Goal: Task Accomplishment & Management: Complete application form

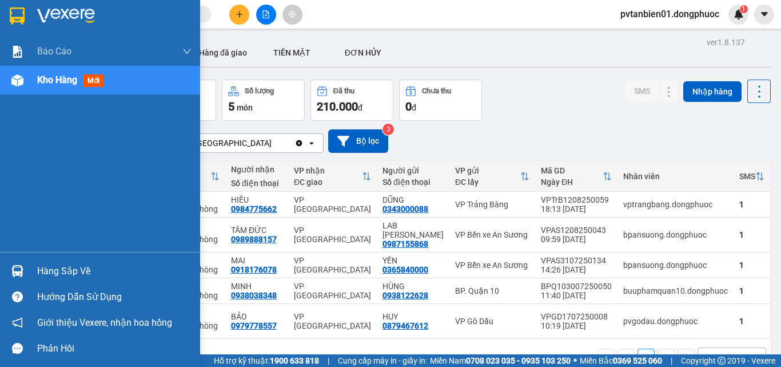
scroll to position [53, 0]
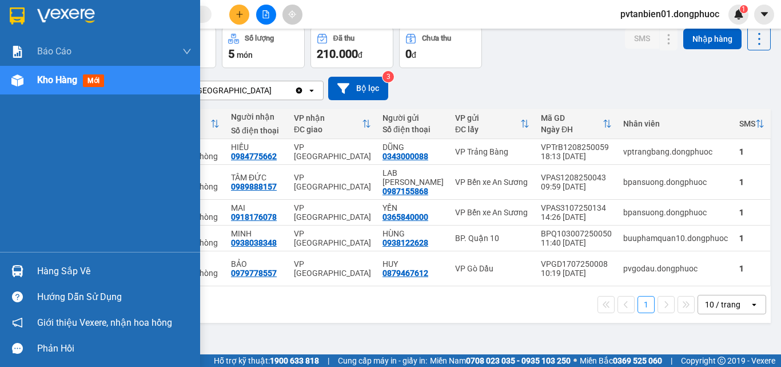
click at [35, 266] on div "Hàng sắp về" at bounding box center [100, 271] width 200 height 26
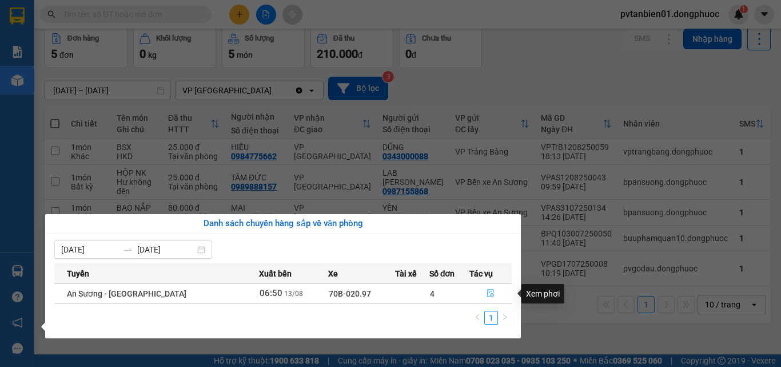
click at [487, 293] on icon "file-done" at bounding box center [491, 293] width 8 height 8
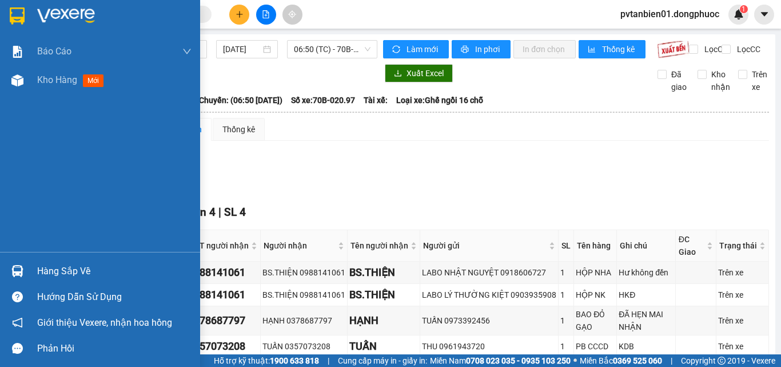
click at [19, 267] on img at bounding box center [17, 271] width 12 height 12
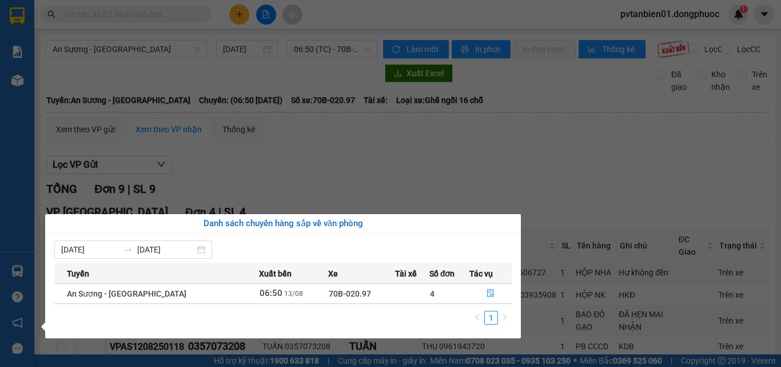
click at [574, 190] on section "Kết quả tìm kiếm ( 0 ) Bộ lọc Ngày tạo đơn gần nhất No Data pvtanbien01.dongphu…" at bounding box center [390, 183] width 781 height 367
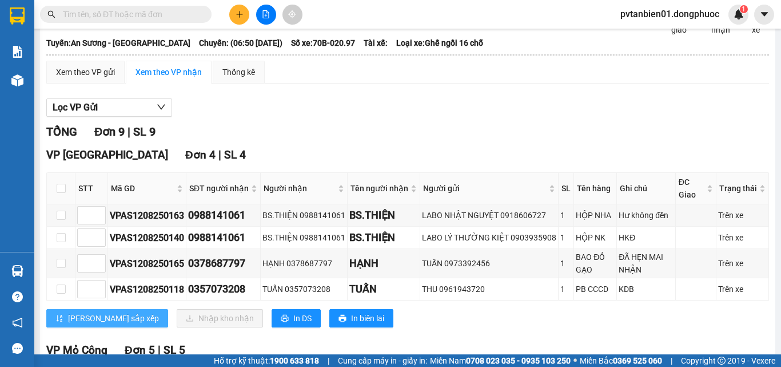
scroll to position [172, 0]
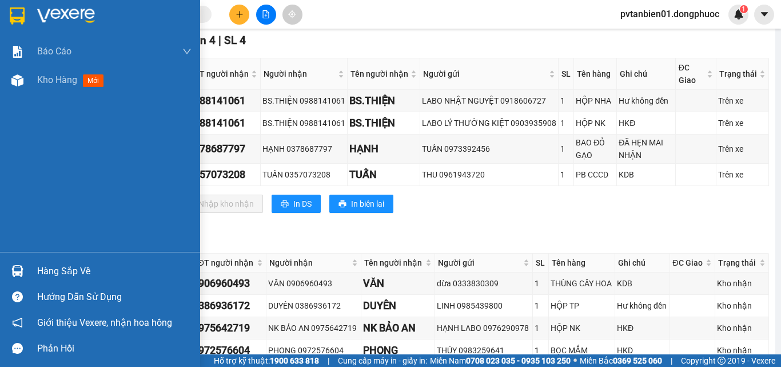
click at [31, 271] on div "Hàng sắp về" at bounding box center [100, 271] width 200 height 26
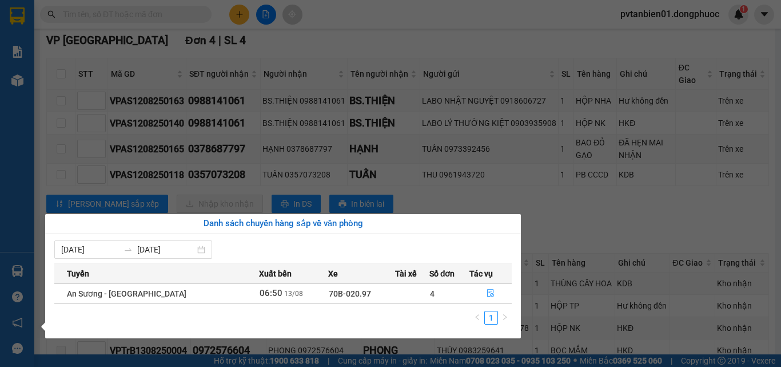
click at [587, 225] on section "Kết quả tìm kiếm ( 0 ) Bộ lọc Ngày tạo đơn gần nhất No Data pvtanbien01.dongphu…" at bounding box center [390, 183] width 781 height 367
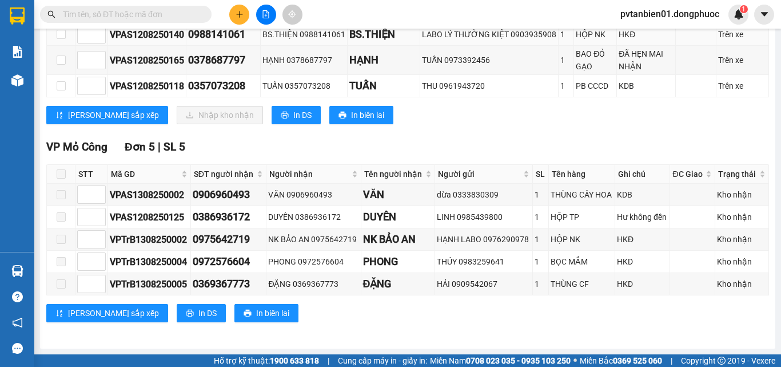
scroll to position [156, 0]
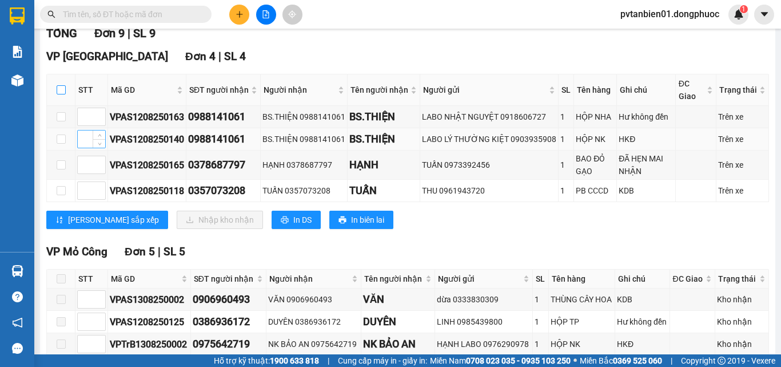
drag, startPoint x: 63, startPoint y: 101, endPoint x: 88, endPoint y: 141, distance: 47.5
click at [62, 94] on input "checkbox" at bounding box center [61, 89] width 9 height 9
checkbox input "true"
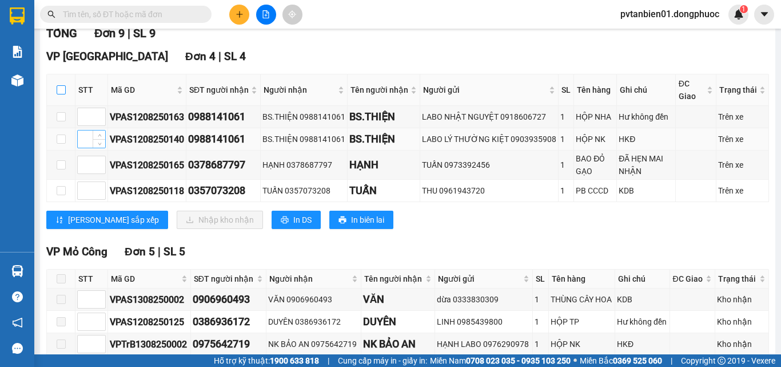
checkbox input "true"
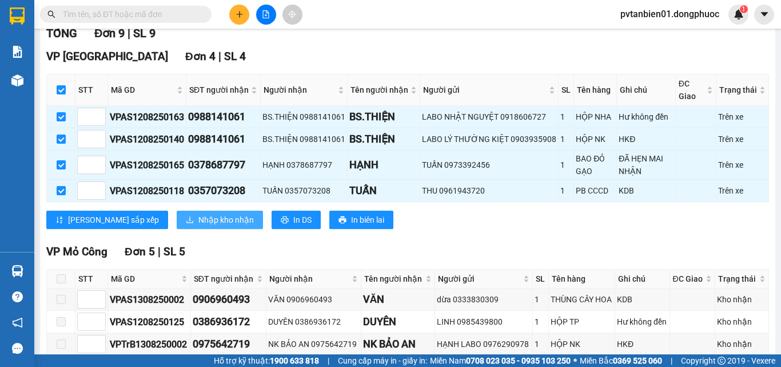
click at [198, 226] on span "Nhập kho nhận" at bounding box center [225, 219] width 55 height 13
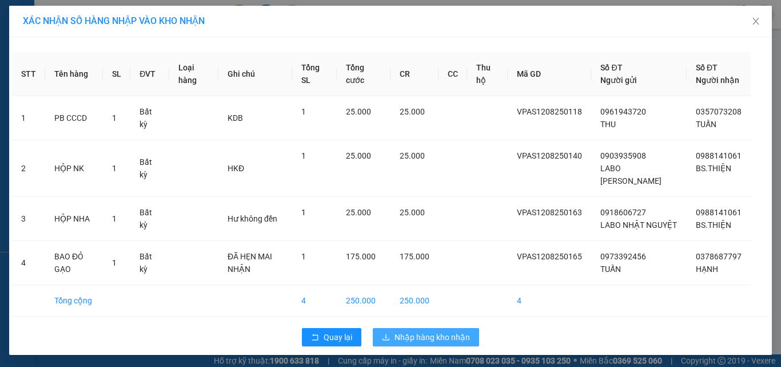
click at [429, 343] on span "Nhập hàng kho nhận" at bounding box center [433, 337] width 76 height 13
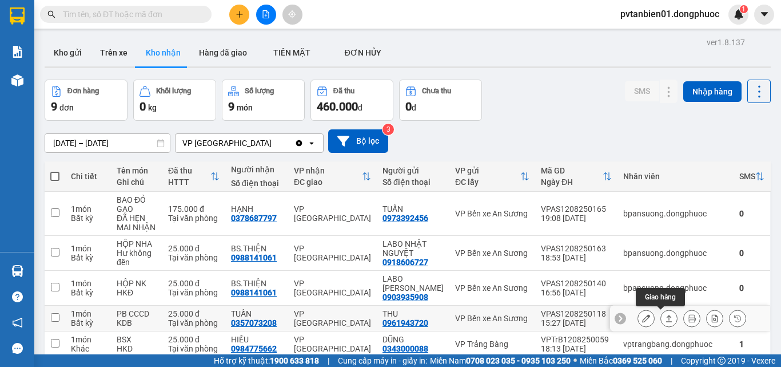
click at [665, 315] on icon at bounding box center [669, 318] width 8 height 8
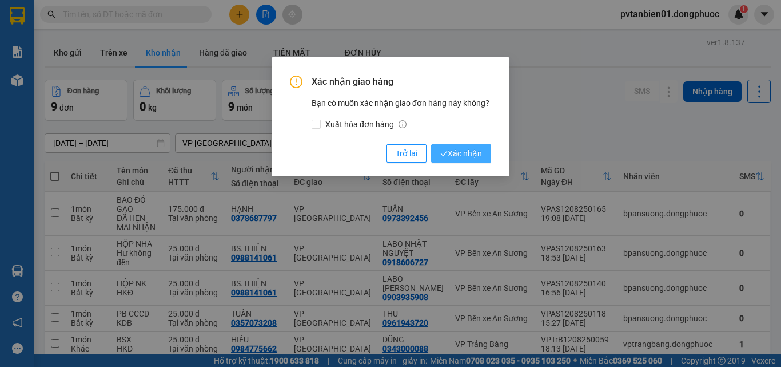
click at [460, 161] on button "Xác nhận" at bounding box center [461, 153] width 60 height 18
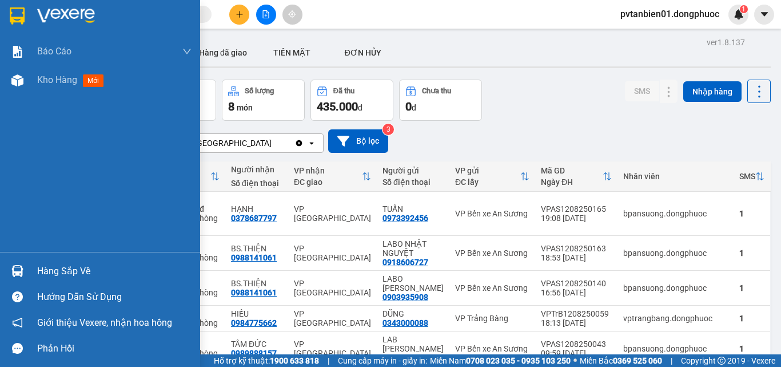
click at [23, 268] on img at bounding box center [17, 271] width 12 height 12
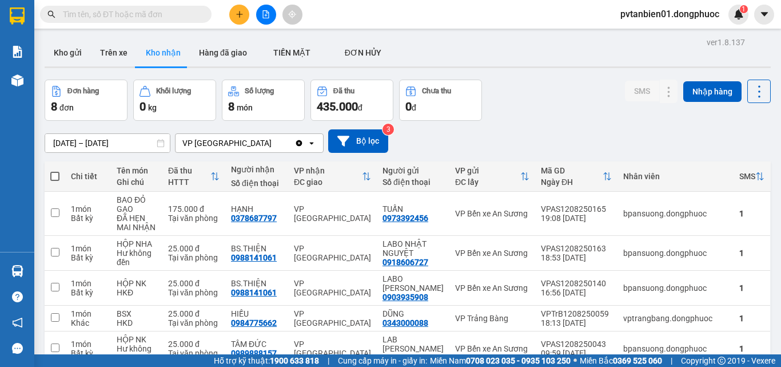
click at [525, 122] on section "Kết quả tìm kiếm ( 0 ) Bộ lọc Ngày tạo đơn gần nhất No Data pvtanbien01.dongphu…" at bounding box center [390, 183] width 781 height 367
click at [74, 54] on button "Kho gửi" at bounding box center [68, 52] width 46 height 27
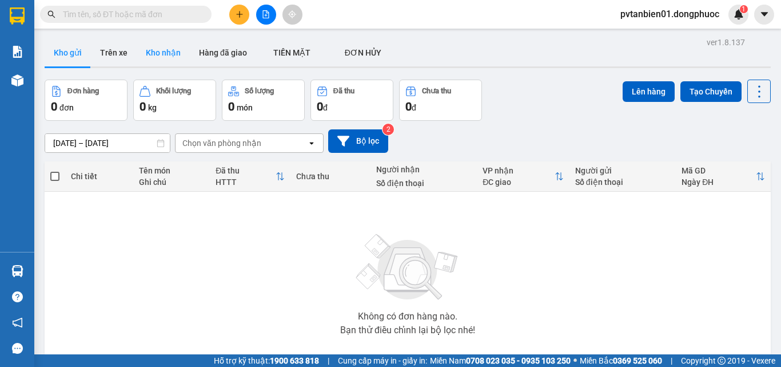
click at [167, 56] on button "Kho nhận" at bounding box center [163, 52] width 53 height 27
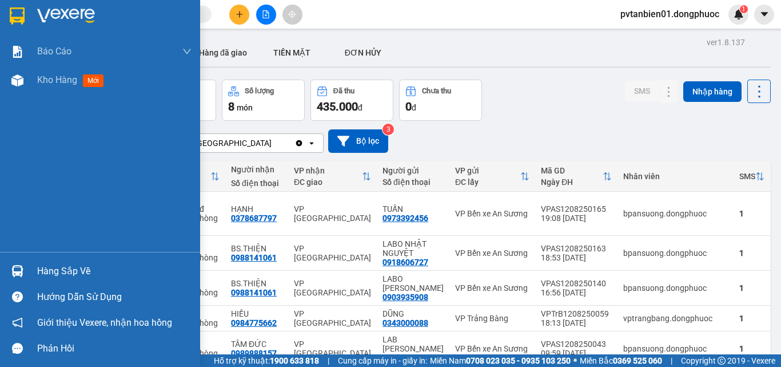
click at [12, 269] on img at bounding box center [17, 271] width 12 height 12
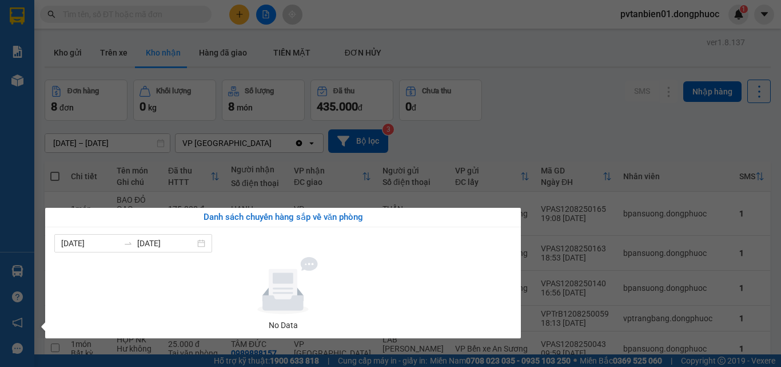
click at [616, 122] on section "Kết quả tìm kiếm ( 0 ) Bộ lọc Ngày tạo đơn gần nhất No Data pvtanbien01.dongphu…" at bounding box center [390, 183] width 781 height 367
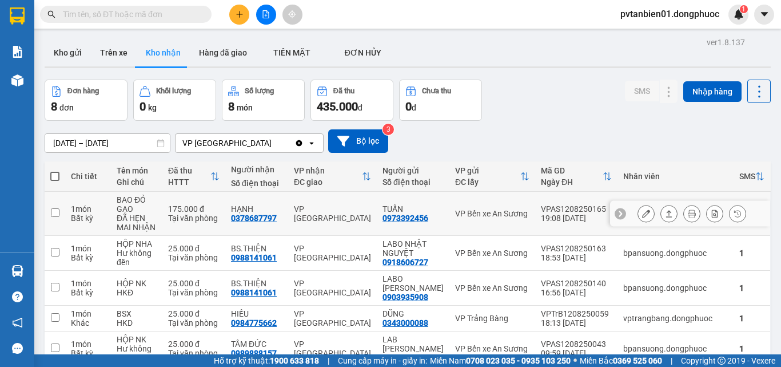
scroll to position [114, 0]
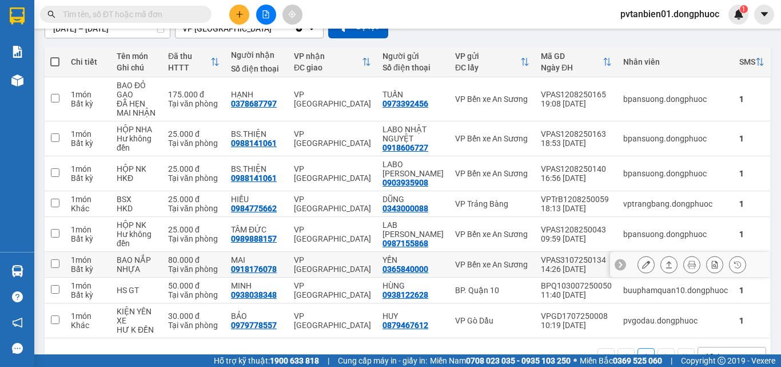
click at [665, 265] on icon at bounding box center [669, 264] width 8 height 8
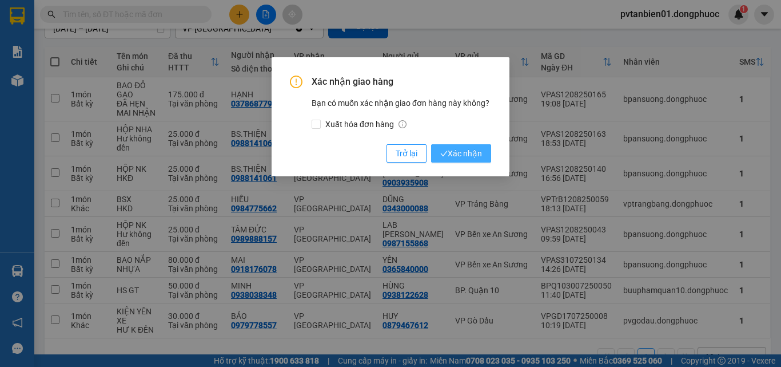
click at [462, 152] on span "Xác nhận" at bounding box center [461, 153] width 42 height 13
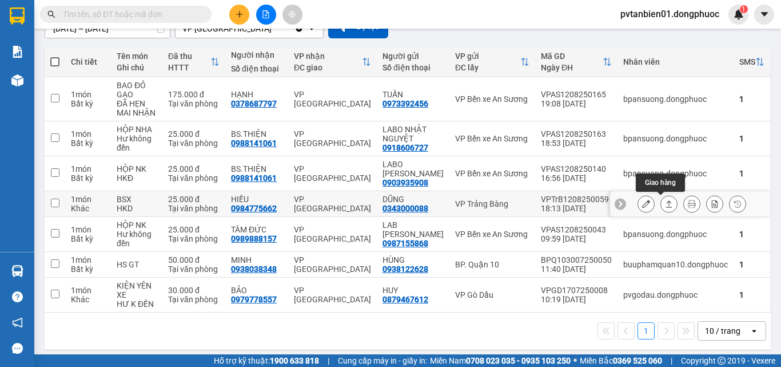
click at [665, 201] on icon at bounding box center [669, 204] width 8 height 8
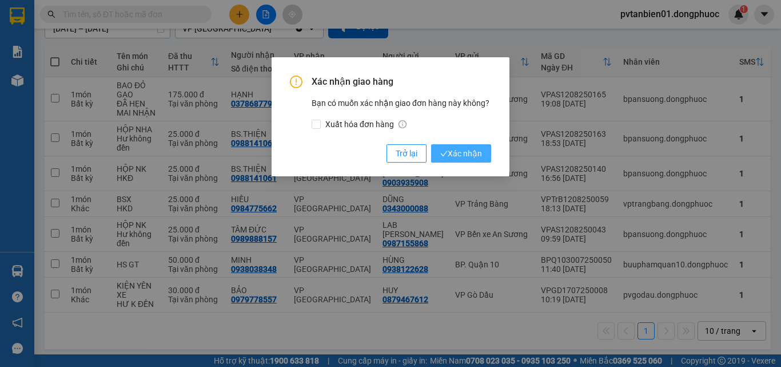
click at [467, 156] on span "Xác nhận" at bounding box center [461, 153] width 42 height 13
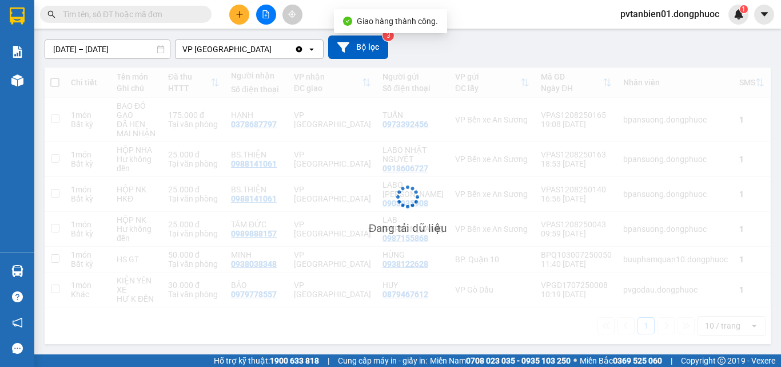
scroll to position [94, 0]
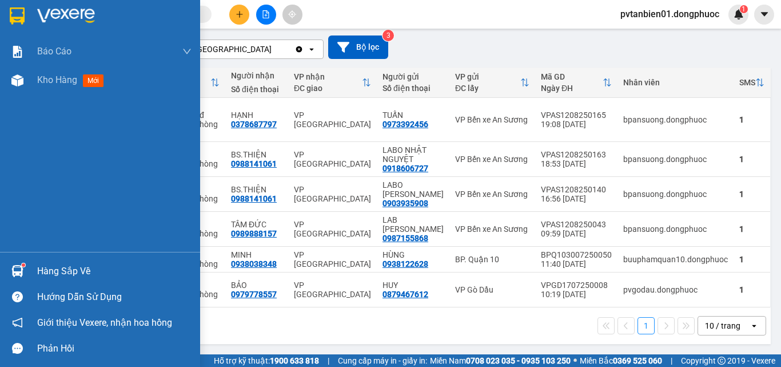
click at [23, 266] on sup at bounding box center [23, 264] width 3 height 3
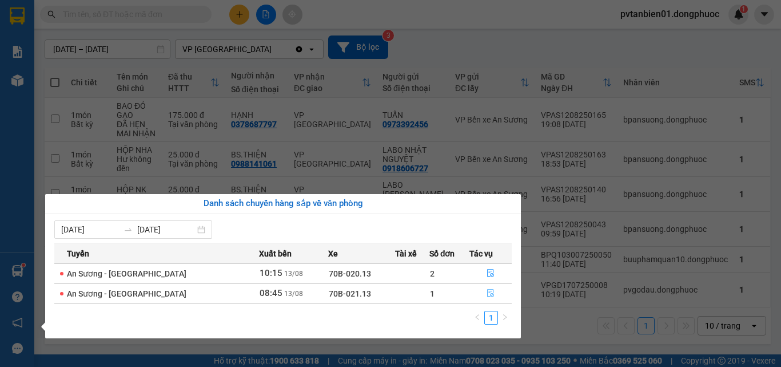
click at [487, 295] on icon "file-done" at bounding box center [491, 293] width 8 height 8
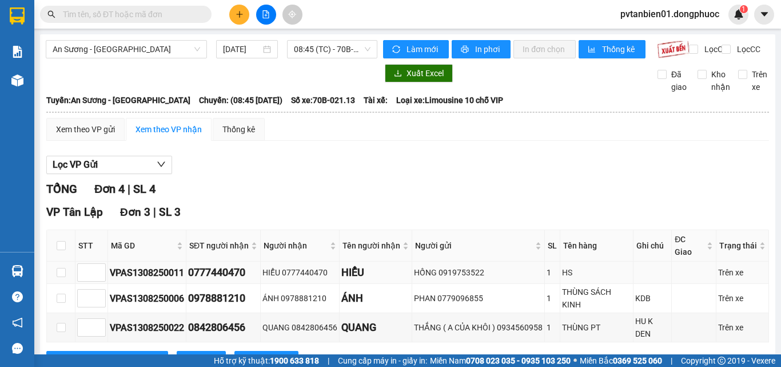
scroll to position [165, 0]
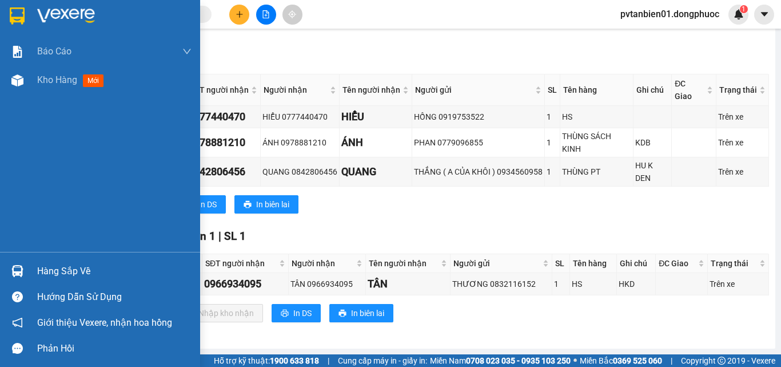
drag, startPoint x: 31, startPoint y: 274, endPoint x: 212, endPoint y: 280, distance: 181.4
click at [33, 274] on div "Hàng sắp về" at bounding box center [100, 271] width 200 height 26
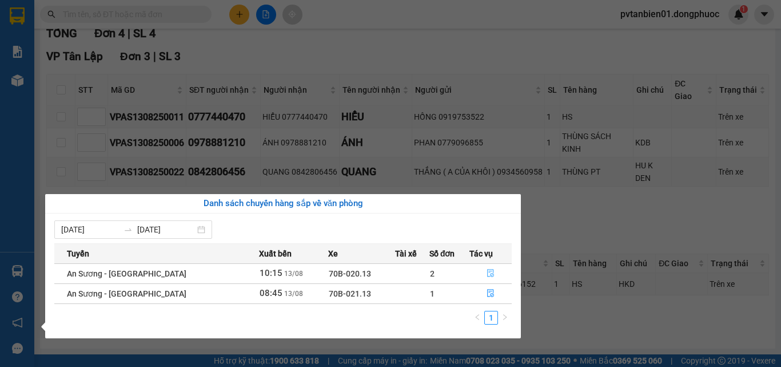
click at [487, 275] on icon "file-done" at bounding box center [491, 273] width 8 height 8
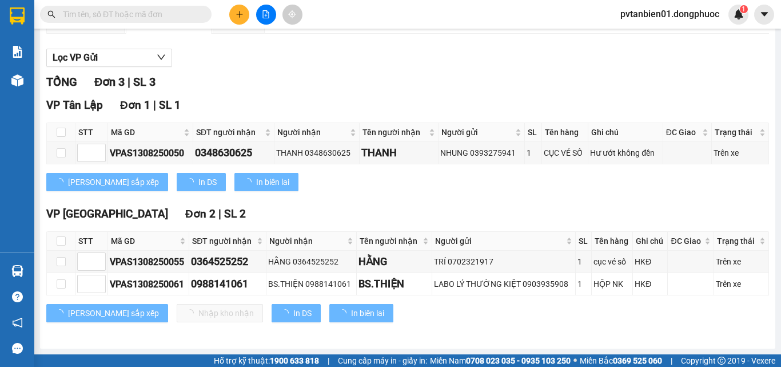
scroll to position [117, 0]
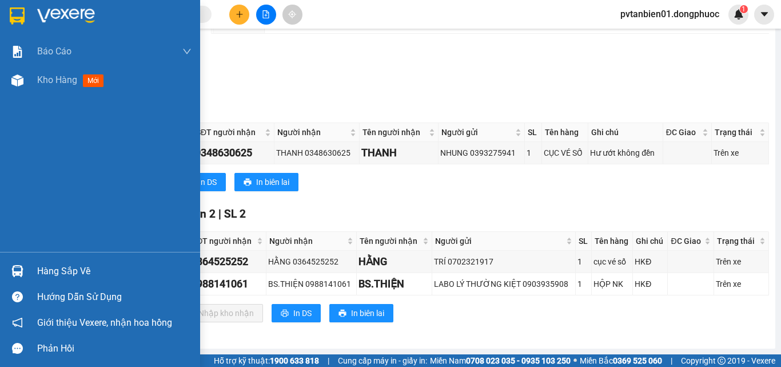
click at [41, 267] on div "Hàng sắp về" at bounding box center [114, 271] width 154 height 17
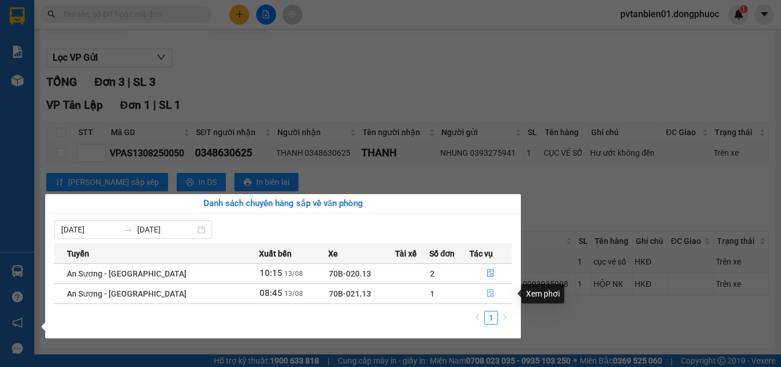
click at [491, 295] on icon "file-done" at bounding box center [491, 293] width 8 height 8
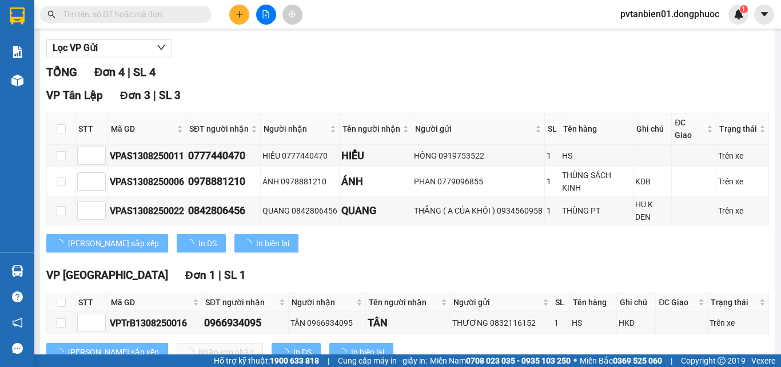
scroll to position [165, 0]
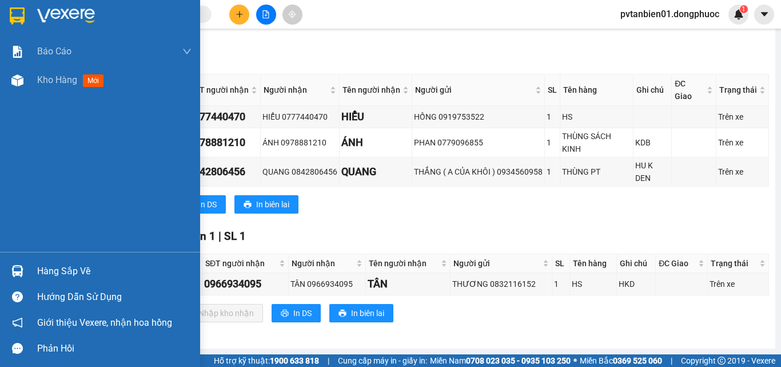
click at [26, 272] on div at bounding box center [17, 271] width 20 height 20
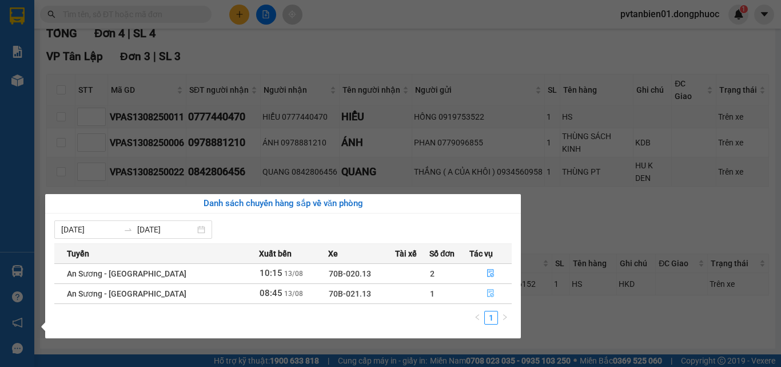
click at [490, 293] on icon "file-done" at bounding box center [491, 293] width 8 height 8
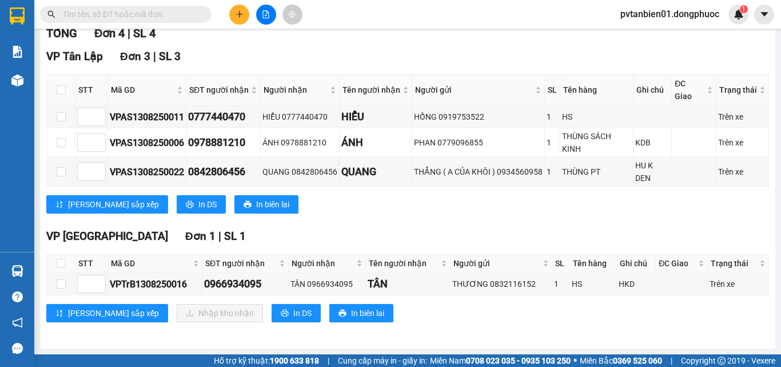
scroll to position [51, 0]
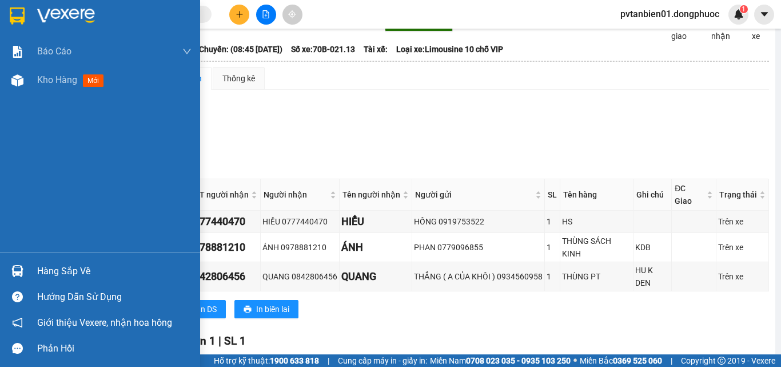
click at [26, 263] on div at bounding box center [17, 271] width 20 height 20
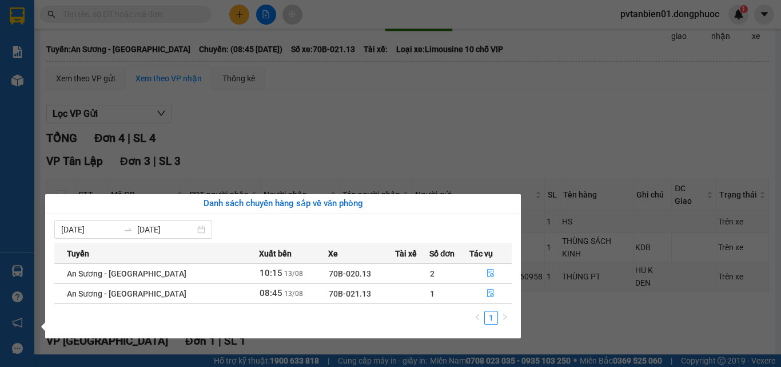
click at [506, 128] on section "Kết quả tìm kiếm ( 0 ) Bộ lọc Ngày tạo đơn gần nhất No Data pvtanbien01.dongphu…" at bounding box center [390, 183] width 781 height 367
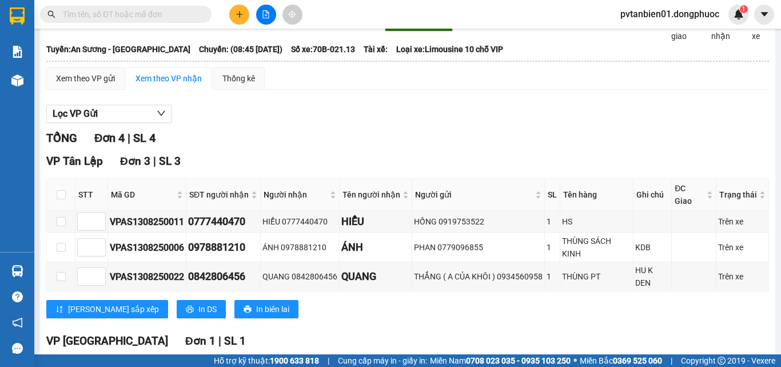
click at [25, 268] on div at bounding box center [17, 271] width 20 height 20
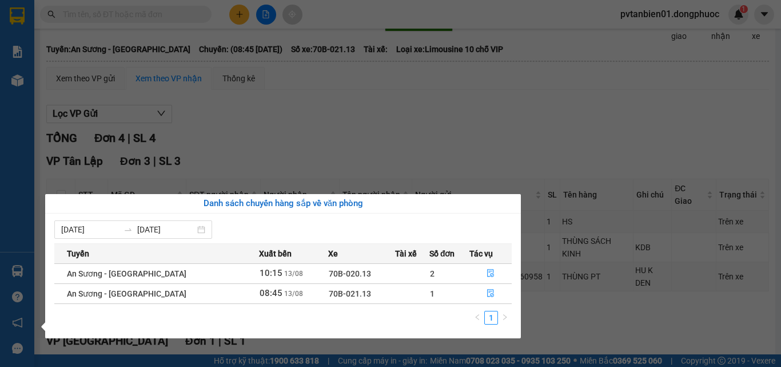
click at [447, 106] on section "Kết quả tìm kiếm ( 0 ) Bộ lọc Ngày tạo đơn gần nhất No Data pvtanbien01.dongphu…" at bounding box center [390, 183] width 781 height 367
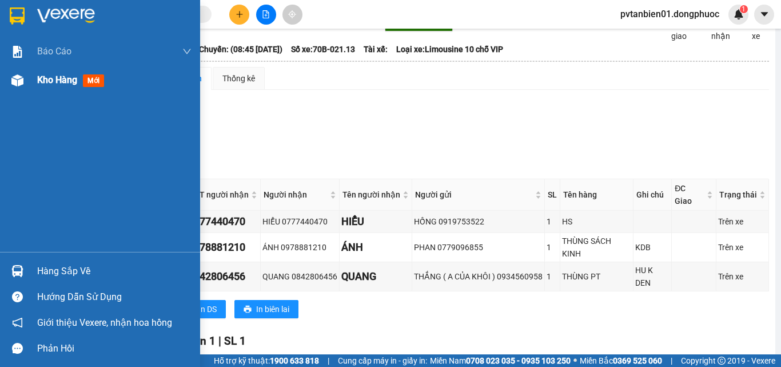
click at [26, 86] on div at bounding box center [17, 80] width 20 height 20
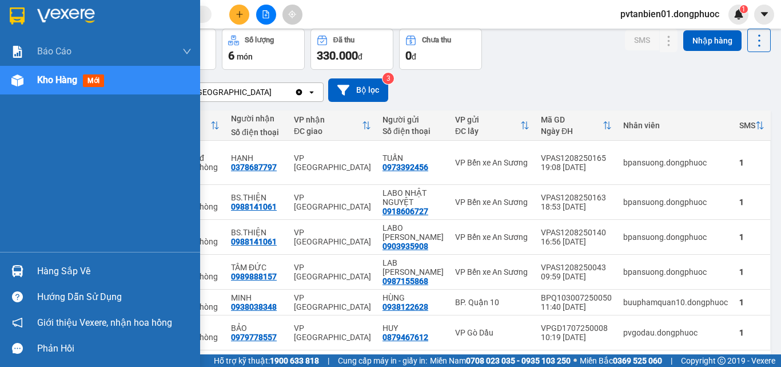
click at [15, 257] on div "Hàng sắp về Hướng dẫn sử dụng Giới thiệu Vexere, nhận hoa hồng Phản hồi" at bounding box center [100, 306] width 200 height 109
click at [23, 275] on img at bounding box center [17, 271] width 12 height 12
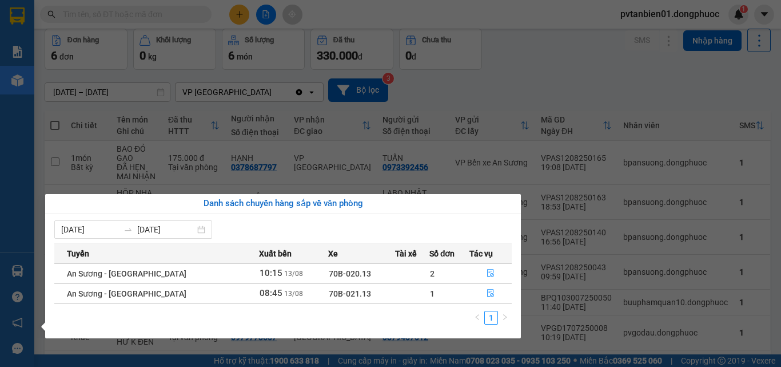
click at [242, 11] on section "Kết quả tìm kiếm ( 0 ) Bộ lọc Ngày tạo đơn gần nhất No Data pvtanbien01.dongphu…" at bounding box center [390, 183] width 781 height 367
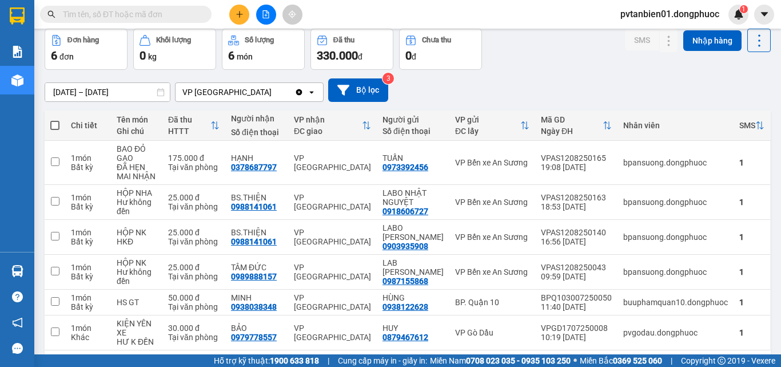
click at [242, 11] on icon "plus" at bounding box center [240, 14] width 8 height 8
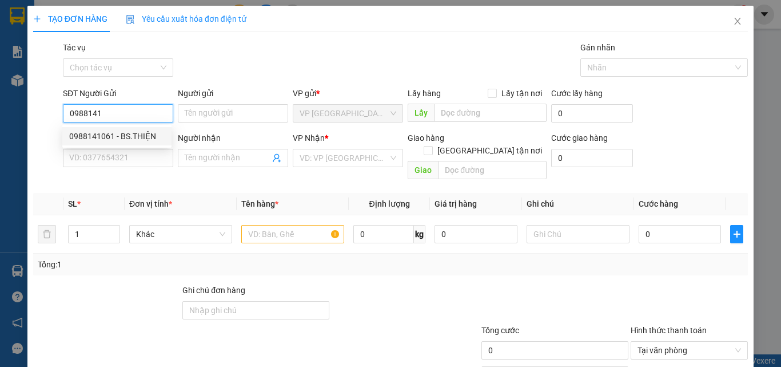
click at [142, 133] on div "0988141061 - BS.THIỆN" at bounding box center [117, 136] width 96 height 13
type input "0988141061"
type input "BS.THIỆN"
type input "0903935908"
type input "LABO [PERSON_NAME]"
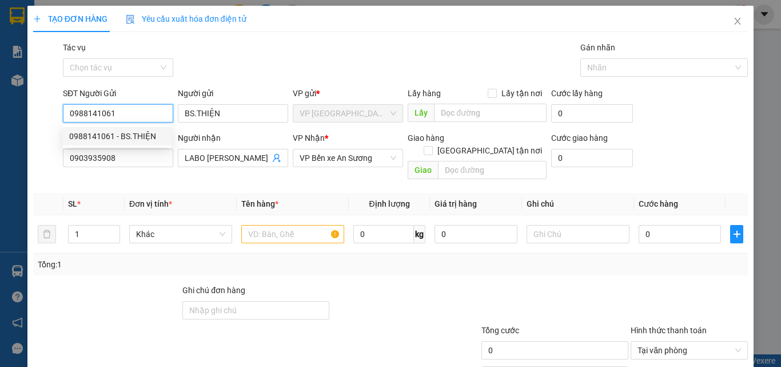
type input "25.000"
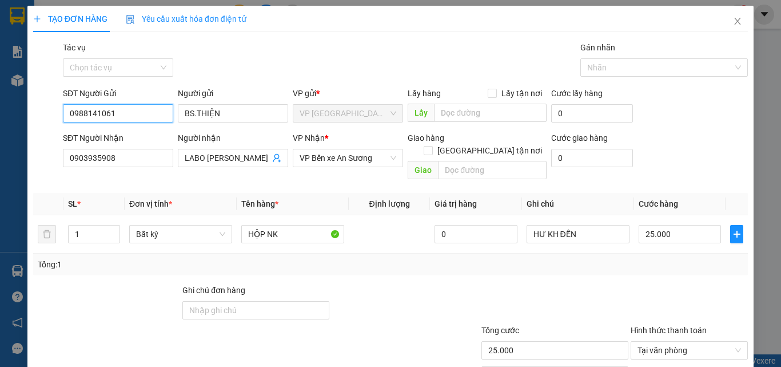
scroll to position [57, 0]
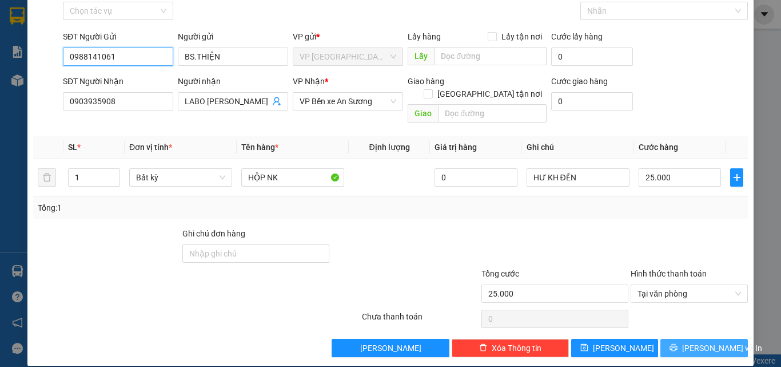
type input "0988141061"
click at [702, 341] on span "[PERSON_NAME] và In" at bounding box center [722, 347] width 80 height 13
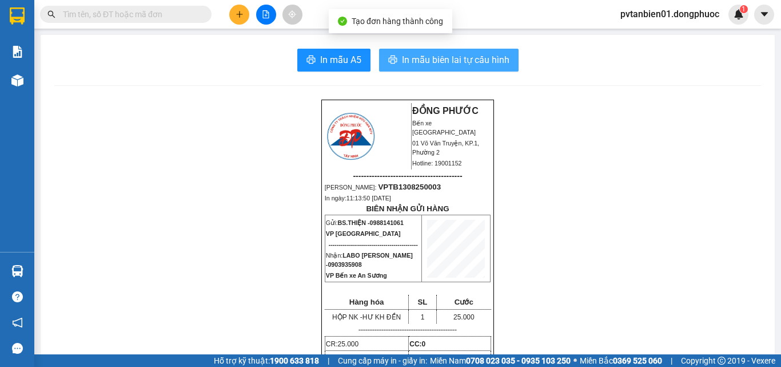
click at [491, 54] on span "In mẫu biên lai tự cấu hình" at bounding box center [456, 60] width 108 height 14
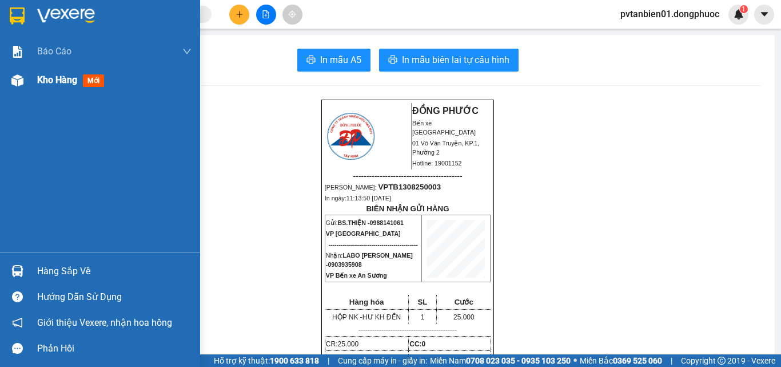
click at [31, 83] on div "Kho hàng mới" at bounding box center [100, 80] width 200 height 29
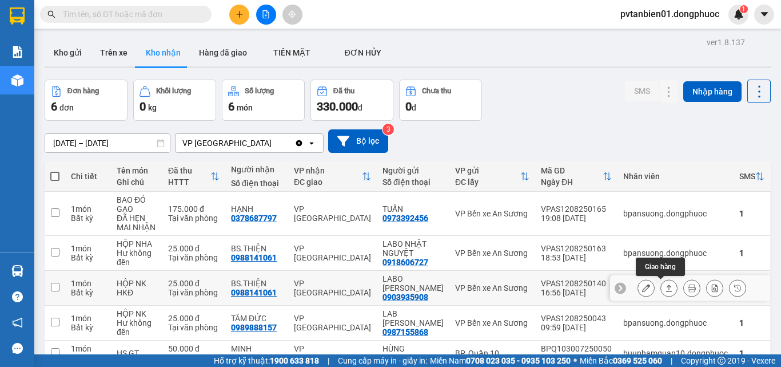
click at [628, 289] on div at bounding box center [690, 288] width 160 height 26
click at [638, 289] on button at bounding box center [646, 288] width 16 height 20
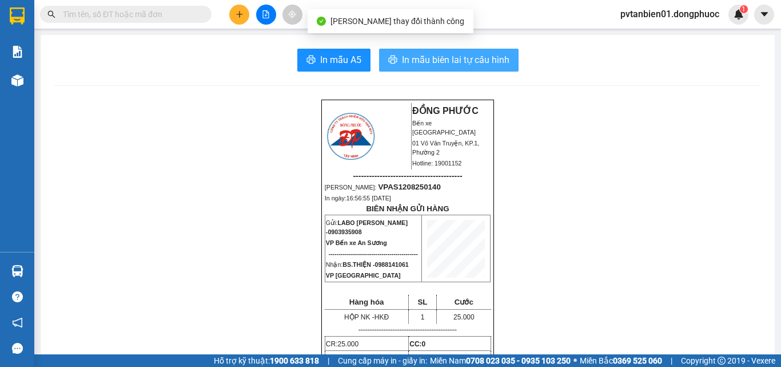
click at [479, 57] on span "In mẫu biên lai tự cấu hình" at bounding box center [456, 60] width 108 height 14
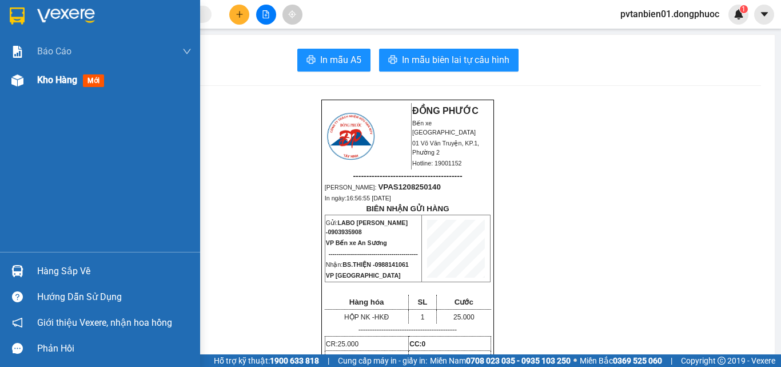
click at [30, 88] on div "Kho hàng mới" at bounding box center [100, 80] width 200 height 29
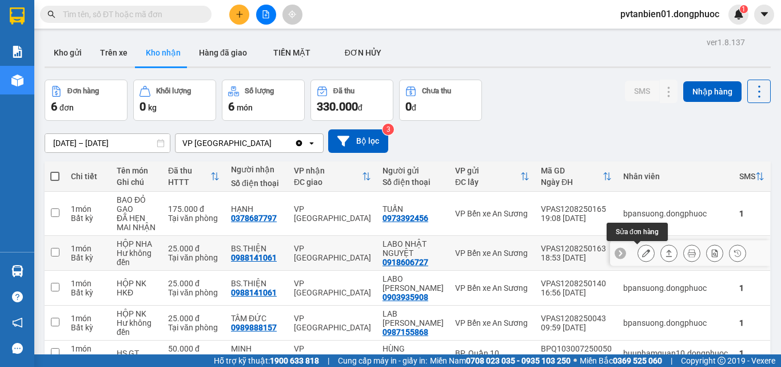
click at [665, 253] on icon at bounding box center [669, 253] width 8 height 8
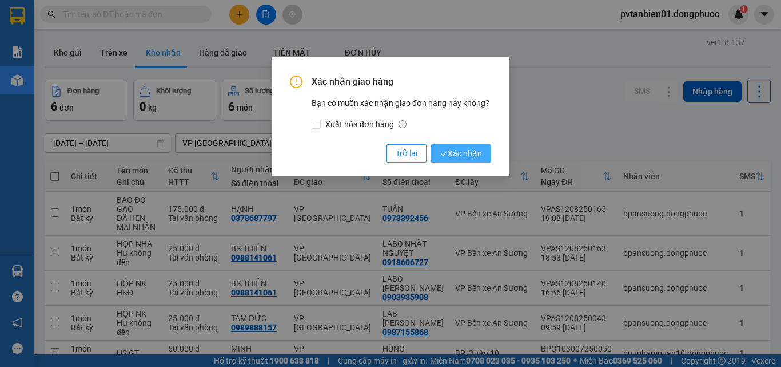
click at [476, 158] on span "Xác nhận" at bounding box center [461, 153] width 42 height 13
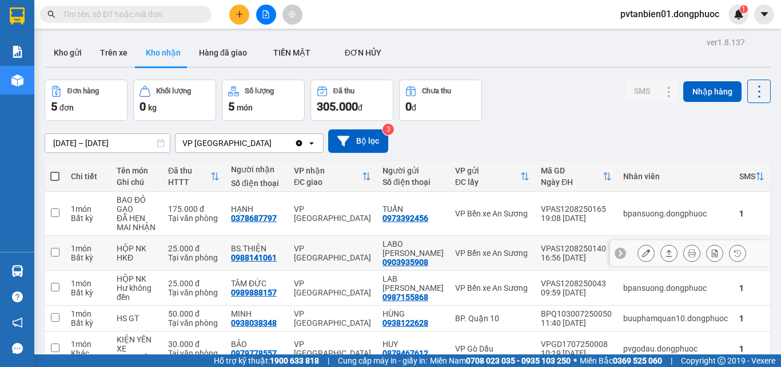
click at [665, 252] on icon at bounding box center [669, 253] width 8 height 8
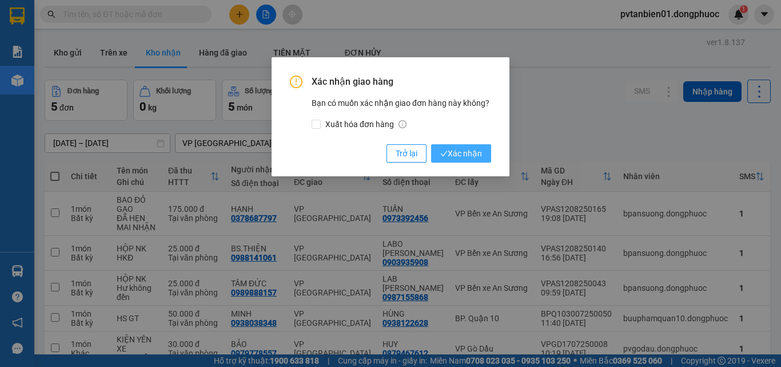
click at [470, 152] on span "Xác nhận" at bounding box center [461, 153] width 42 height 13
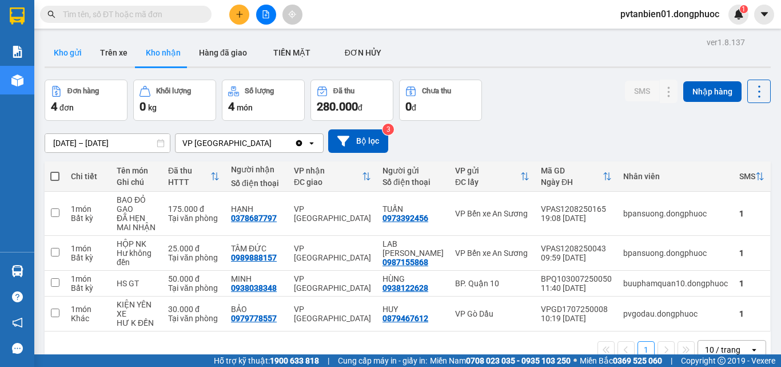
click at [66, 54] on button "Kho gửi" at bounding box center [68, 52] width 46 height 27
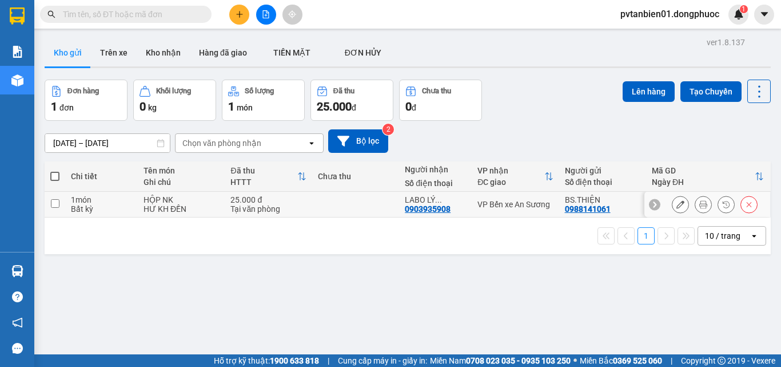
click at [382, 206] on td at bounding box center [355, 205] width 87 height 26
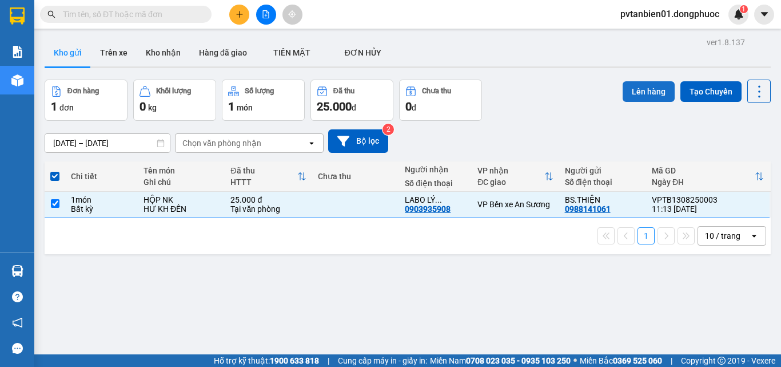
click at [623, 92] on button "Lên hàng" at bounding box center [649, 91] width 52 height 21
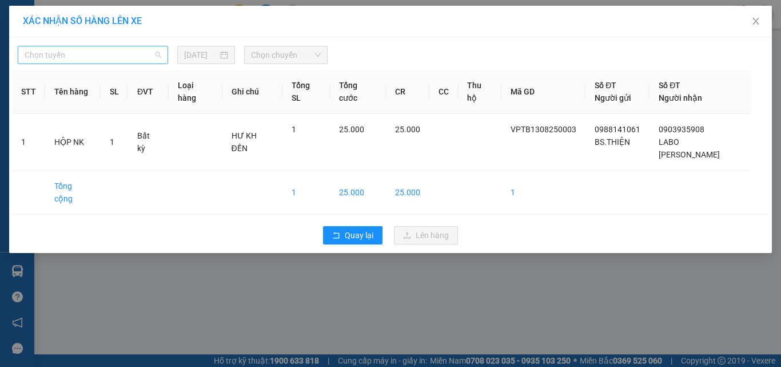
click at [126, 57] on span "Chọn tuyến" at bounding box center [93, 54] width 137 height 17
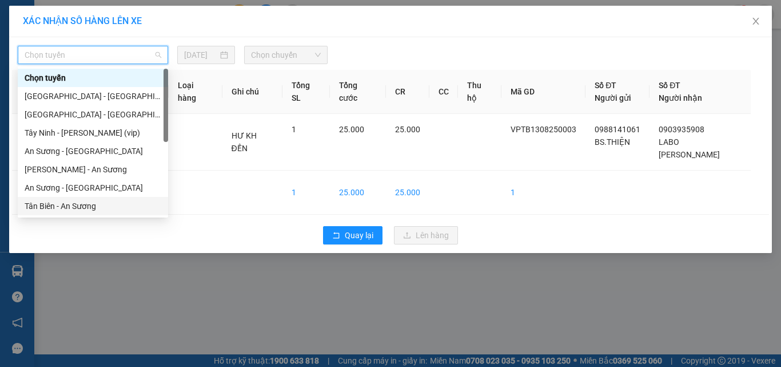
click at [80, 205] on div "Tân Biên - An Sương" at bounding box center [93, 206] width 137 height 13
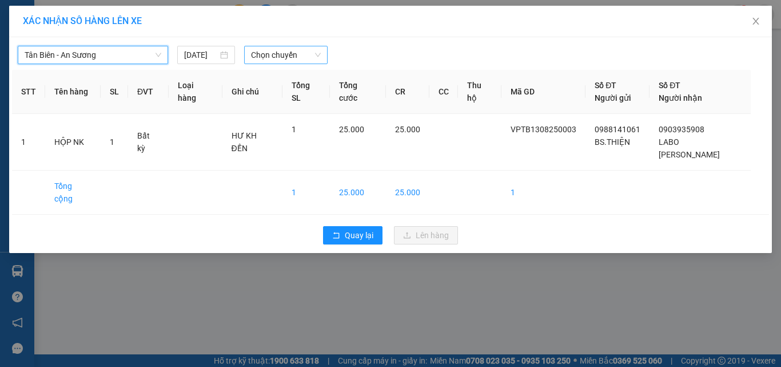
click at [295, 56] on span "Chọn chuyến" at bounding box center [286, 54] width 70 height 17
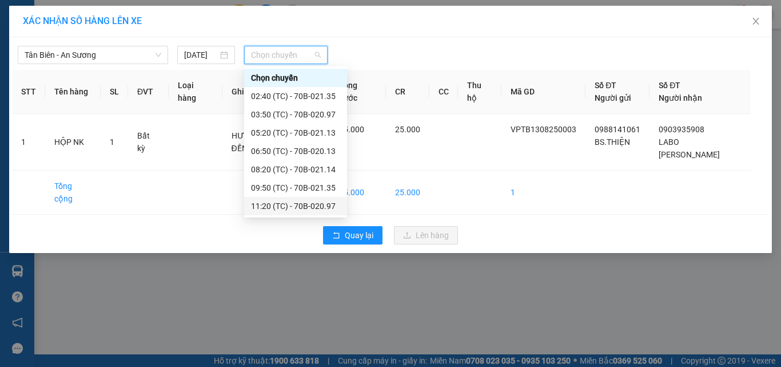
click at [318, 210] on div "11:20 (TC) - 70B-020.97" at bounding box center [295, 206] width 89 height 13
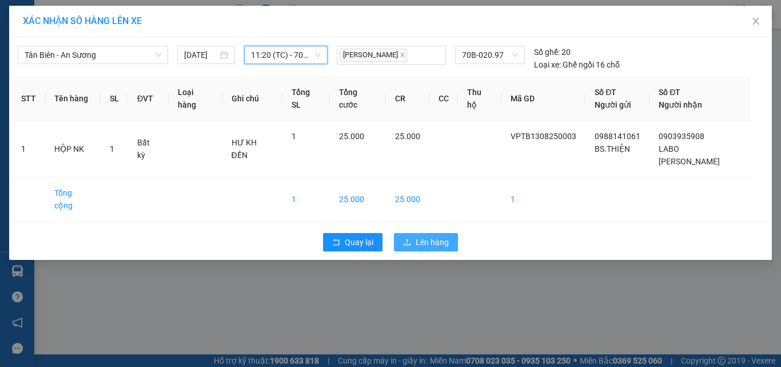
click at [421, 236] on span "Lên hàng" at bounding box center [432, 242] width 33 height 13
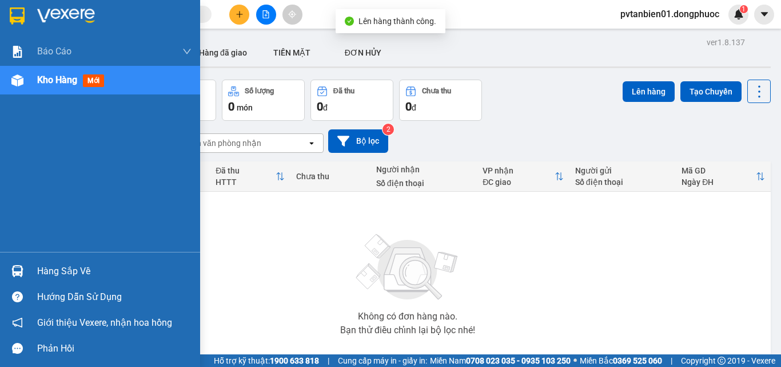
click at [23, 268] on div at bounding box center [17, 271] width 20 height 20
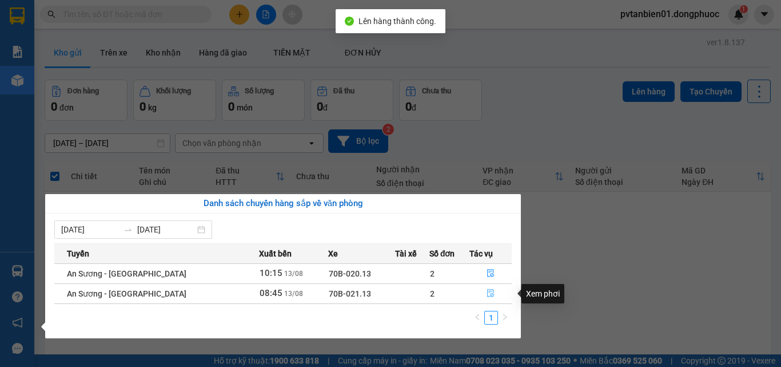
click at [493, 291] on button "button" at bounding box center [490, 293] width 41 height 18
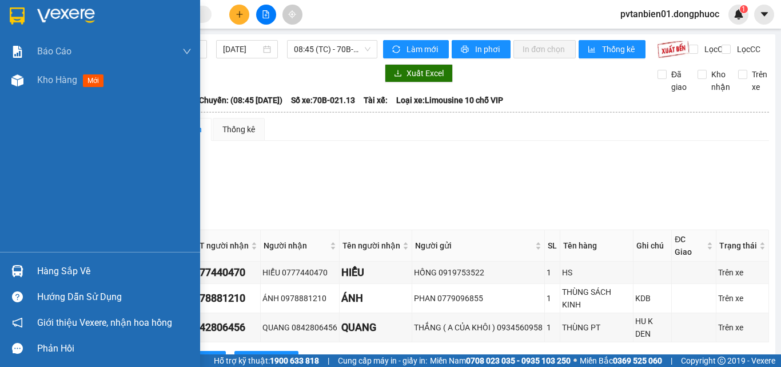
click at [16, 264] on div at bounding box center [17, 271] width 20 height 20
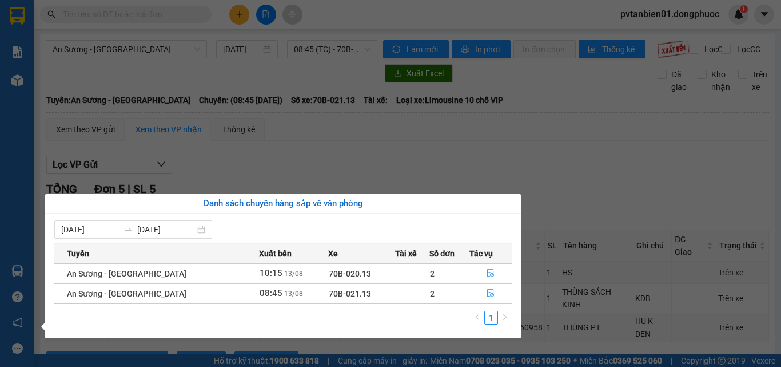
click at [16, 202] on div "Báo cáo Mẫu 1: Báo cáo dòng tiền theo nhân viên Mẫu 1: Báo cáo dòng tiền theo n…" at bounding box center [17, 183] width 34 height 367
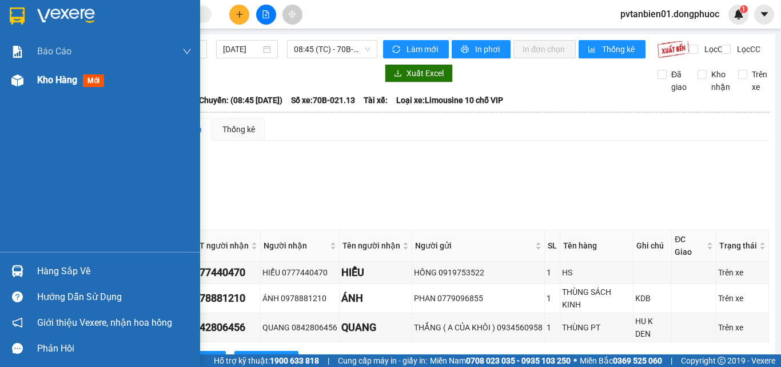
click at [31, 78] on div "Kho hàng mới" at bounding box center [100, 80] width 200 height 29
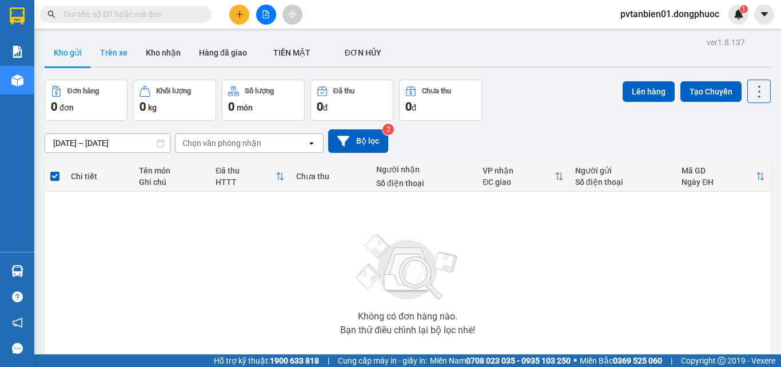
click at [118, 54] on button "Trên xe" at bounding box center [114, 52] width 46 height 27
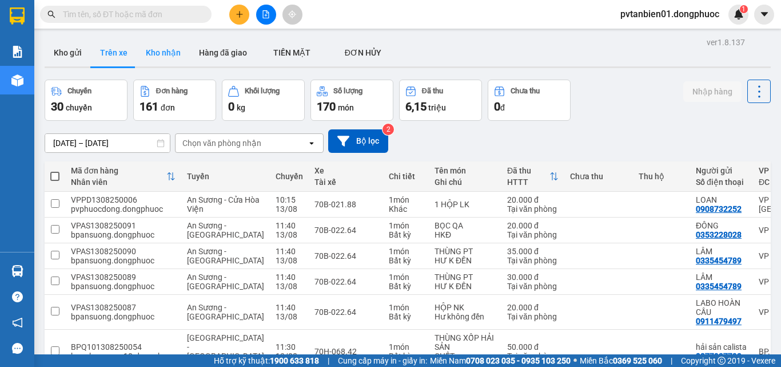
click at [167, 56] on button "Kho nhận" at bounding box center [163, 52] width 53 height 27
type input "[DATE] – [DATE]"
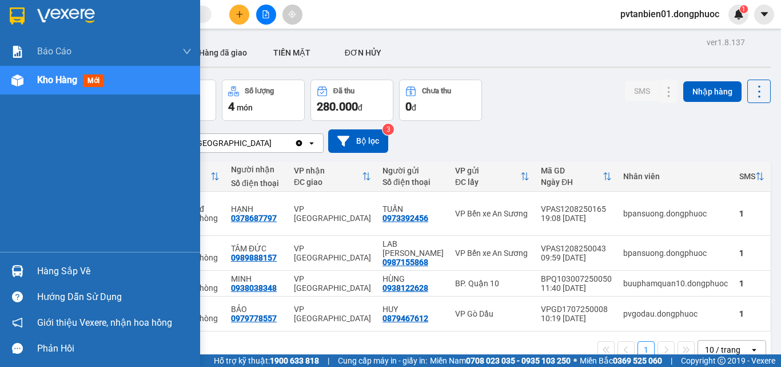
click at [18, 264] on div at bounding box center [17, 271] width 20 height 20
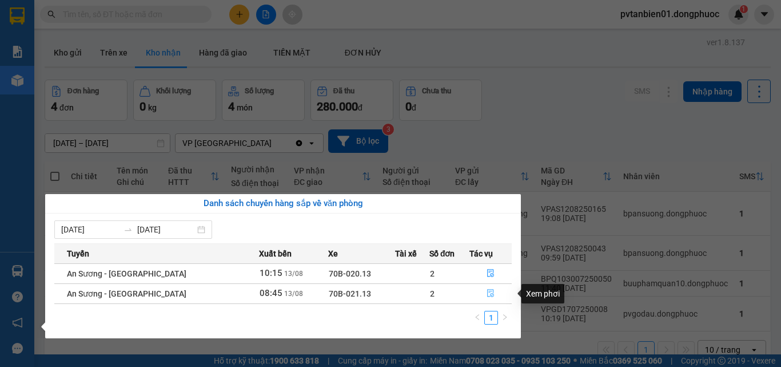
click at [488, 292] on icon "file-done" at bounding box center [491, 293] width 8 height 8
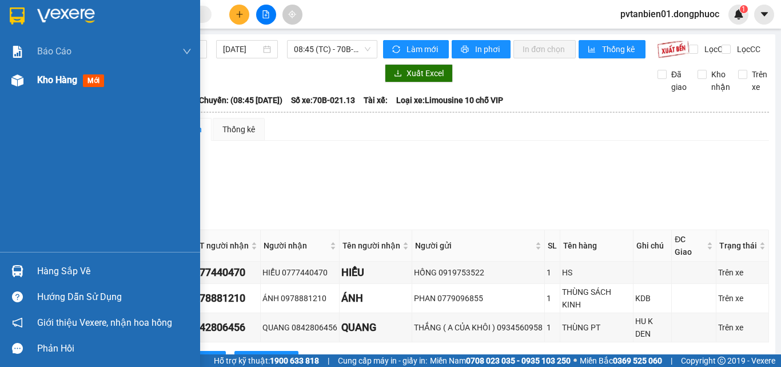
click at [81, 77] on div "Kho hàng mới" at bounding box center [72, 80] width 71 height 14
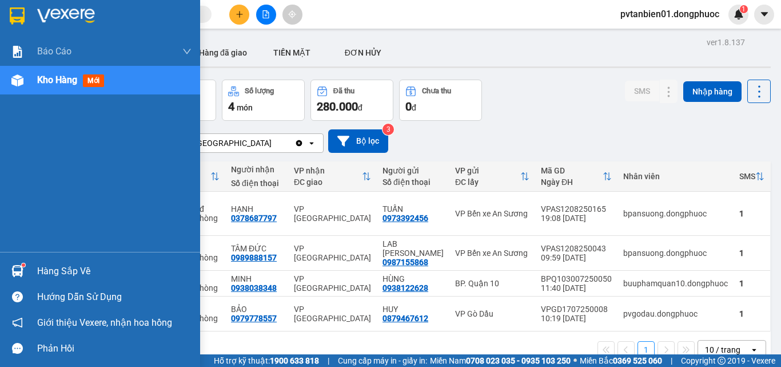
click at [30, 276] on div "Hàng sắp về" at bounding box center [100, 271] width 200 height 26
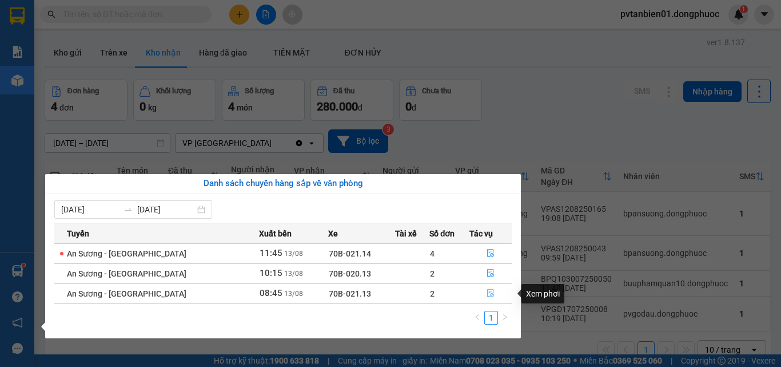
click at [491, 289] on button "button" at bounding box center [490, 293] width 41 height 18
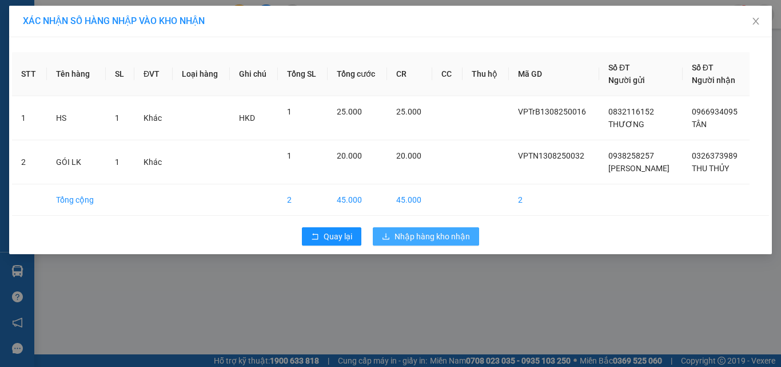
click at [436, 231] on span "Nhập hàng kho nhận" at bounding box center [433, 236] width 76 height 13
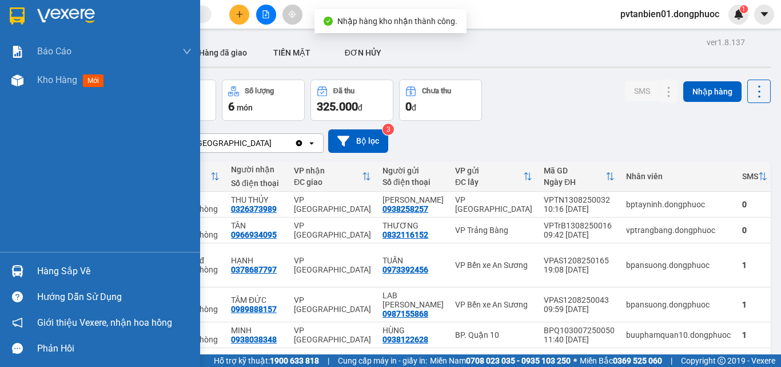
click at [33, 270] on div "Hàng sắp về" at bounding box center [100, 271] width 200 height 26
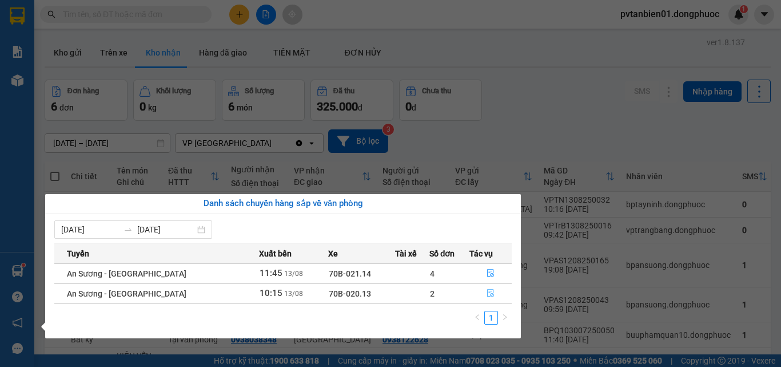
click at [490, 292] on icon "file-done" at bounding box center [490, 293] width 7 height 8
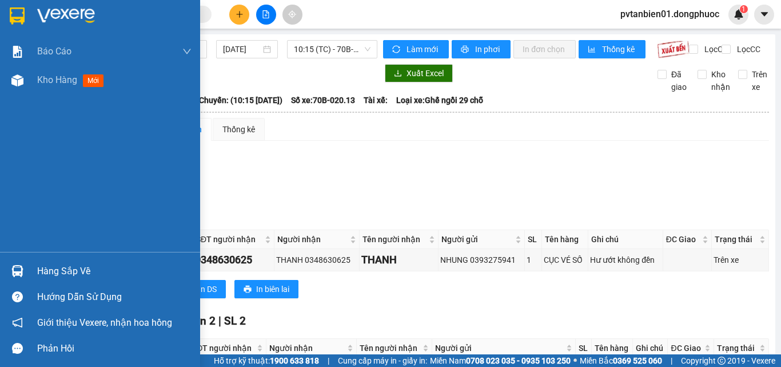
click at [51, 271] on div "Hàng sắp về" at bounding box center [114, 271] width 154 height 17
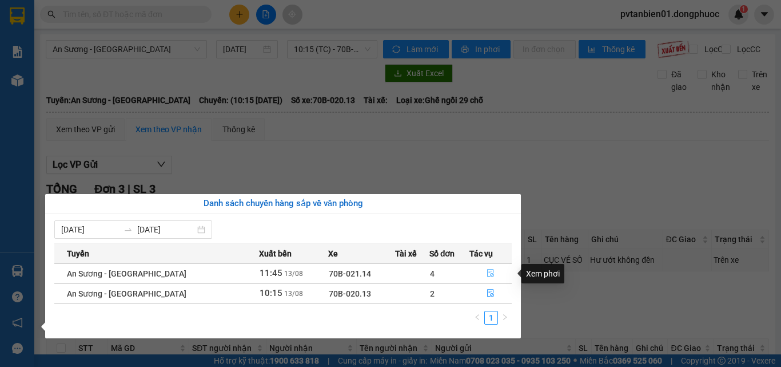
click at [480, 273] on button "button" at bounding box center [490, 273] width 41 height 18
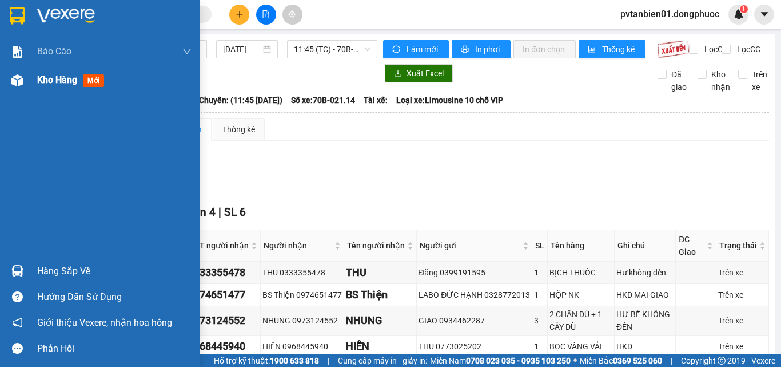
click at [30, 83] on div "Kho hàng mới" at bounding box center [100, 80] width 200 height 29
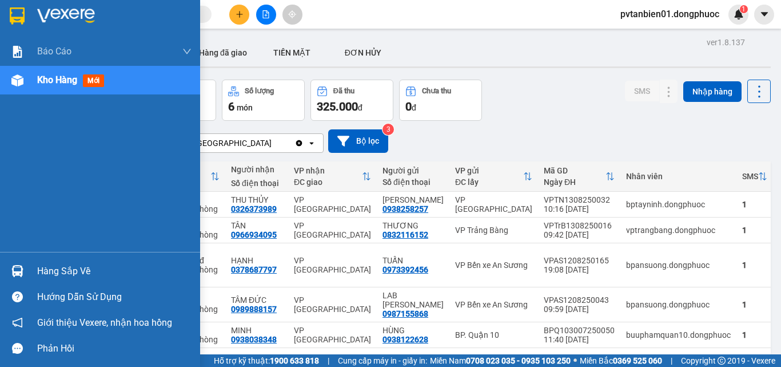
click at [34, 265] on div "Hàng sắp về" at bounding box center [100, 271] width 200 height 26
click at [11, 208] on div "Báo cáo Mẫu 1: Báo cáo dòng tiền theo nhân viên Mẫu 1: Báo cáo dòng tiền theo n…" at bounding box center [100, 183] width 200 height 367
